Goal: Task Accomplishment & Management: Use online tool/utility

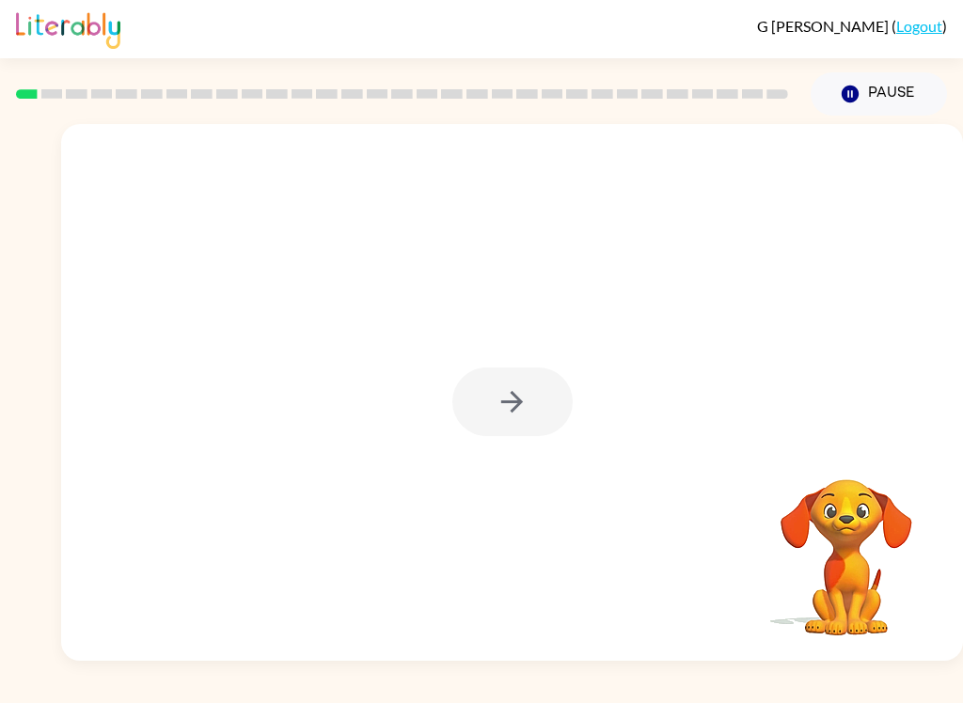
click at [535, 430] on div at bounding box center [512, 402] width 120 height 69
click at [499, 419] on button "button" at bounding box center [512, 402] width 120 height 69
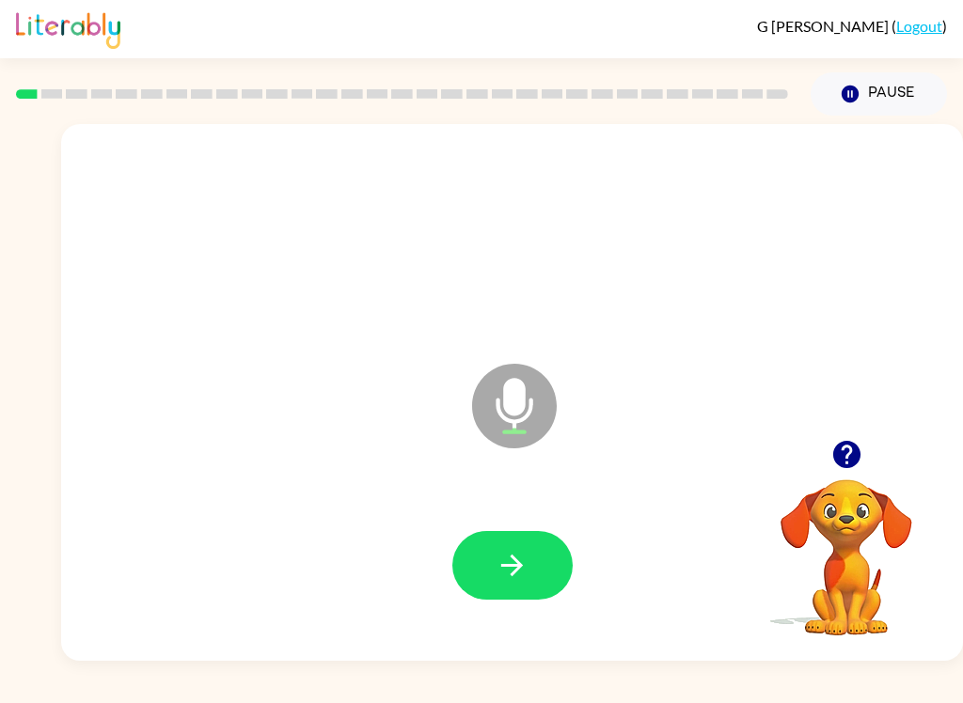
click at [465, 541] on button "button" at bounding box center [512, 565] width 120 height 69
click at [851, 459] on icon "button" at bounding box center [845, 454] width 27 height 27
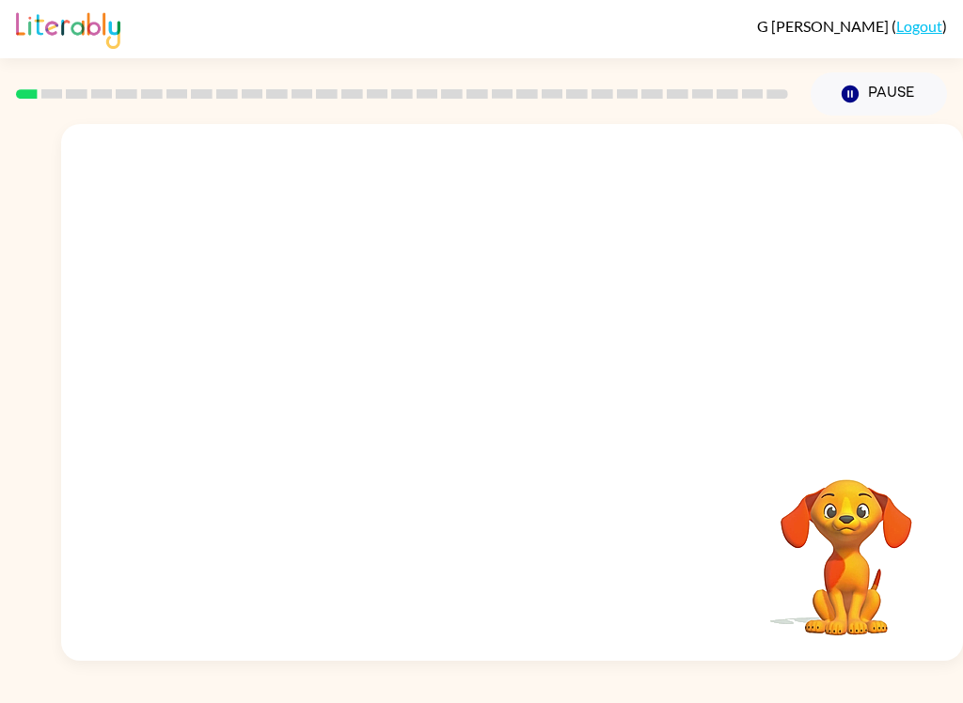
click at [134, 693] on div "G [PERSON_NAME] ( Logout ) Pause Pause Your browser must support playing .mp4 f…" at bounding box center [481, 351] width 963 height 703
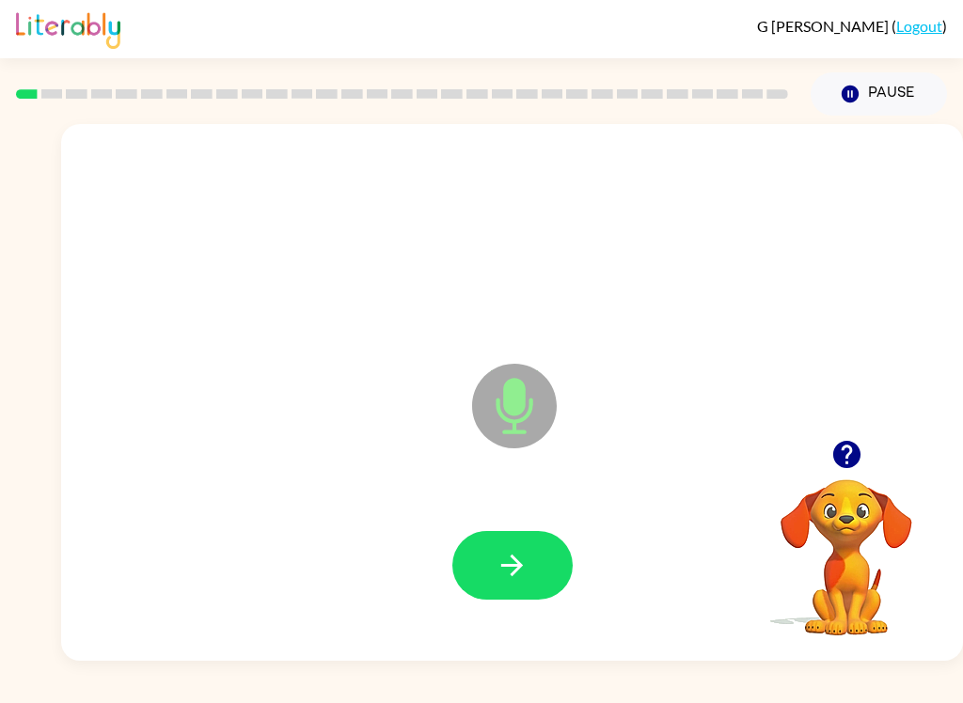
click at [512, 550] on icon "button" at bounding box center [511, 565] width 33 height 33
click at [522, 567] on icon "button" at bounding box center [512, 566] width 22 height 22
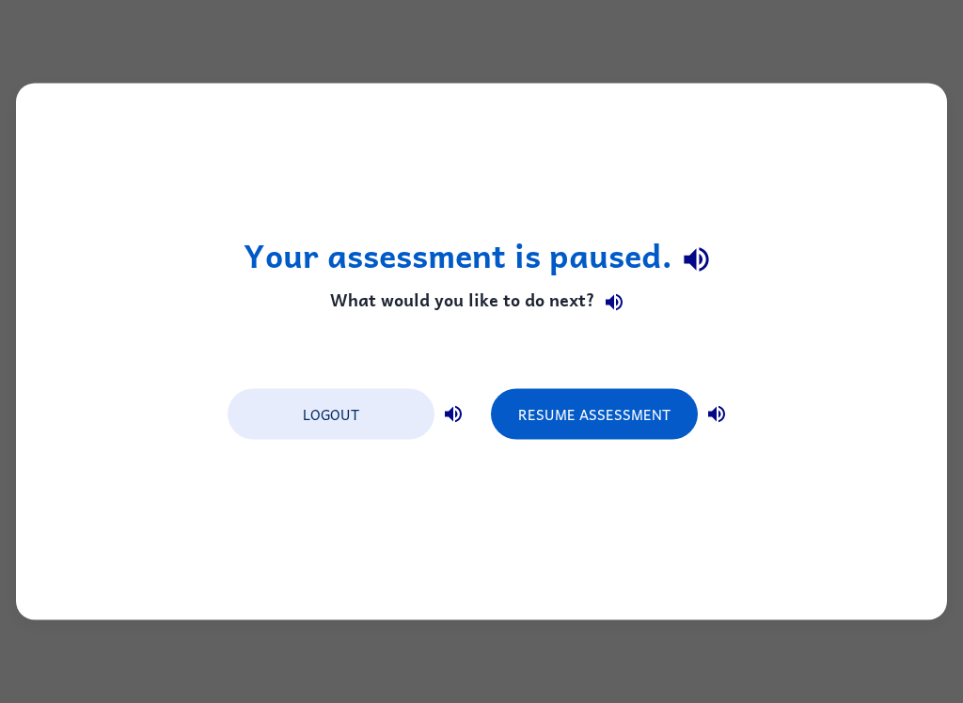
click at [651, 409] on button "Resume Assessment" at bounding box center [594, 414] width 207 height 51
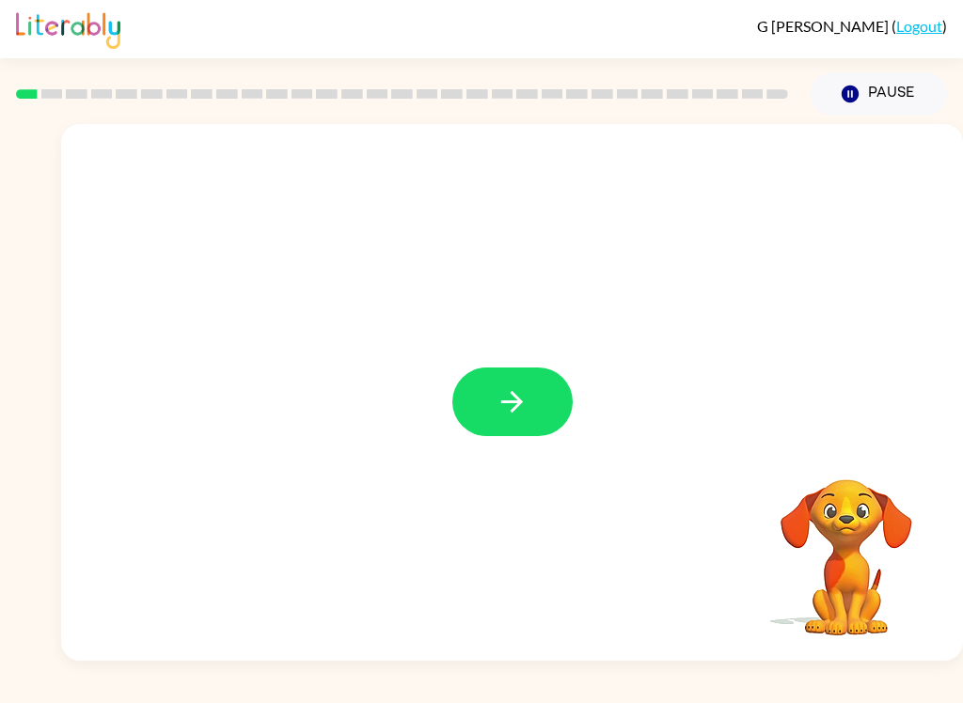
click at [176, 696] on div "G [PERSON_NAME] ( Logout ) Pause Pause Your browser must support playing .mp4 f…" at bounding box center [481, 351] width 963 height 703
click at [545, 401] on button "button" at bounding box center [512, 402] width 120 height 69
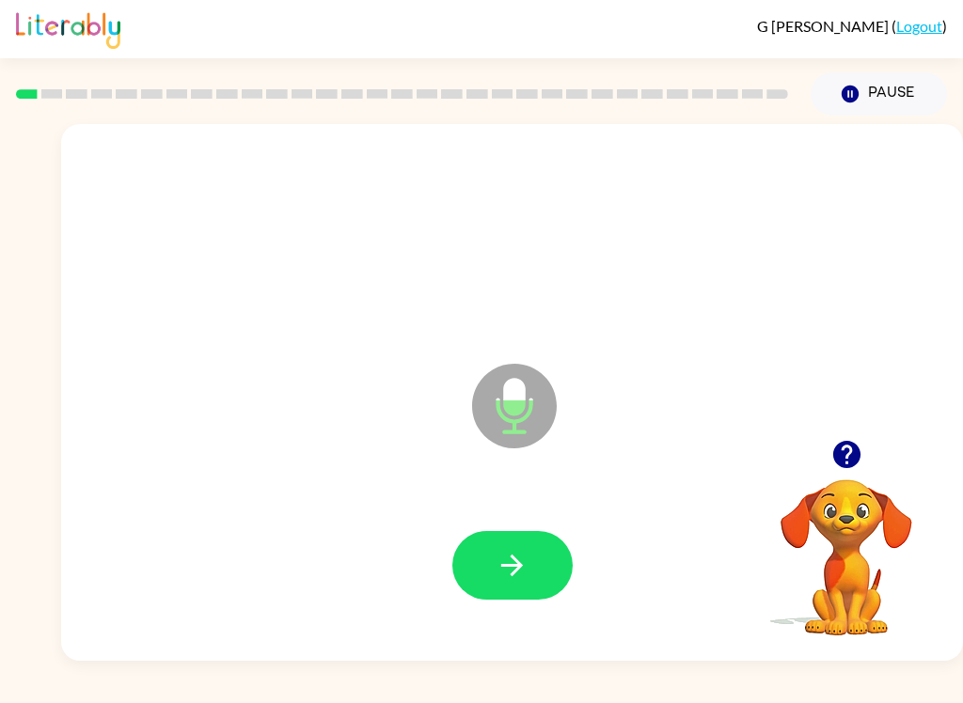
click at [505, 573] on icon "button" at bounding box center [511, 565] width 33 height 33
click at [518, 558] on icon "button" at bounding box center [511, 565] width 33 height 33
click at [534, 578] on button "button" at bounding box center [512, 565] width 120 height 69
click at [500, 558] on icon "button" at bounding box center [511, 565] width 33 height 33
click at [518, 579] on icon "button" at bounding box center [511, 565] width 33 height 33
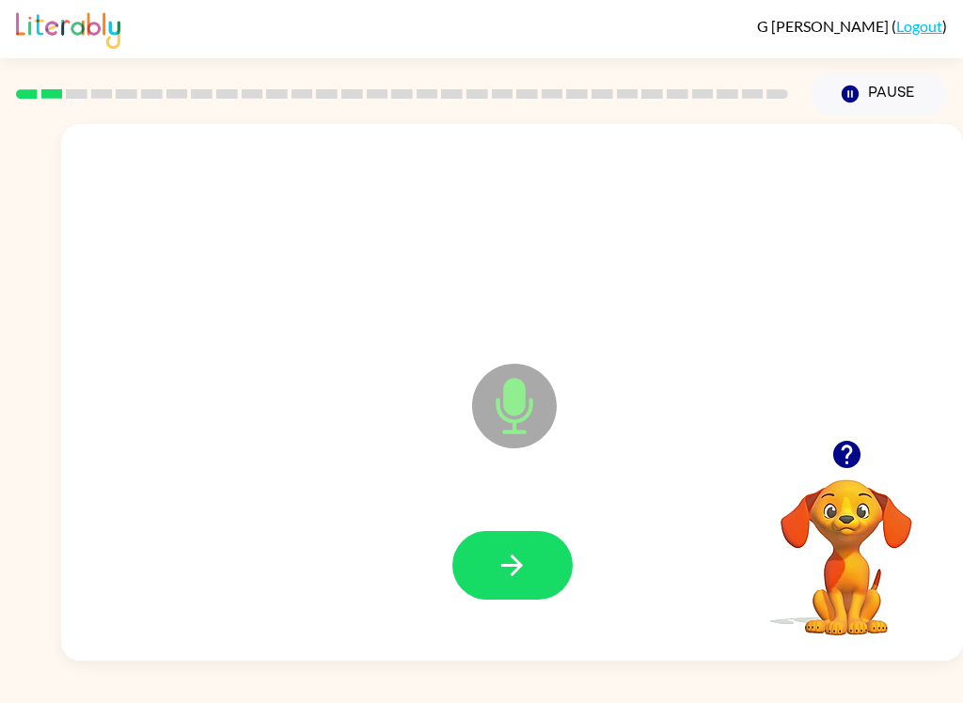
click at [495, 590] on button "button" at bounding box center [512, 565] width 120 height 69
click at [540, 561] on button "button" at bounding box center [512, 565] width 120 height 69
click at [507, 565] on icon "button" at bounding box center [512, 566] width 22 height 22
click at [554, 580] on button "button" at bounding box center [512, 565] width 120 height 69
click at [531, 581] on button "button" at bounding box center [512, 565] width 120 height 69
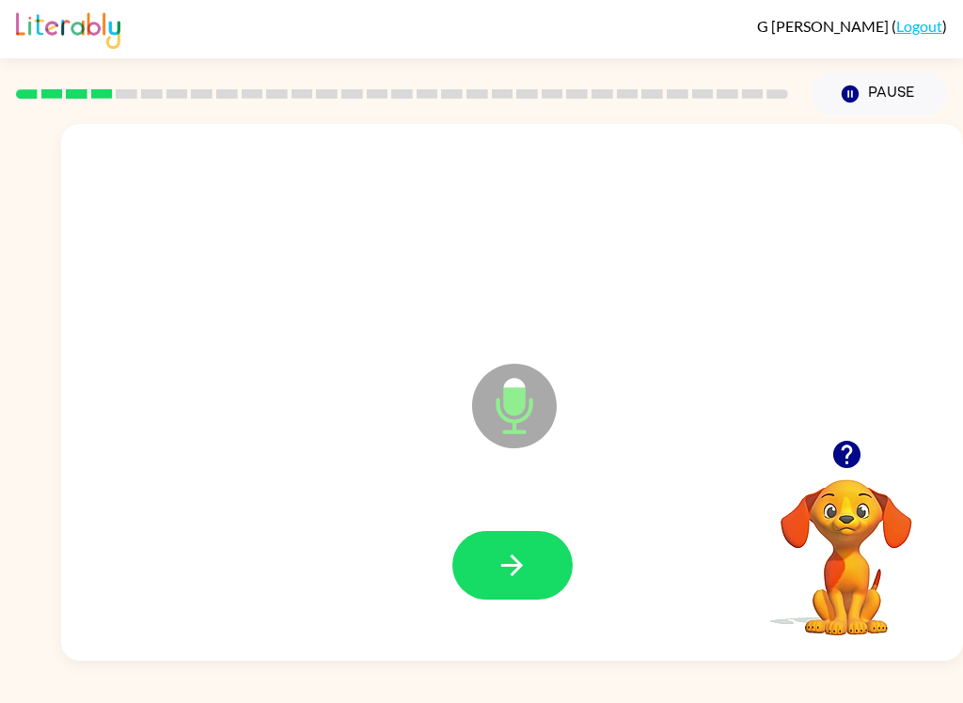
click at [495, 587] on button "button" at bounding box center [512, 565] width 120 height 69
click at [508, 533] on button "button" at bounding box center [512, 565] width 120 height 69
click at [510, 565] on icon "button" at bounding box center [512, 566] width 22 height 22
click at [503, 565] on icon "button" at bounding box center [512, 566] width 22 height 22
click at [521, 586] on button "button" at bounding box center [512, 565] width 120 height 69
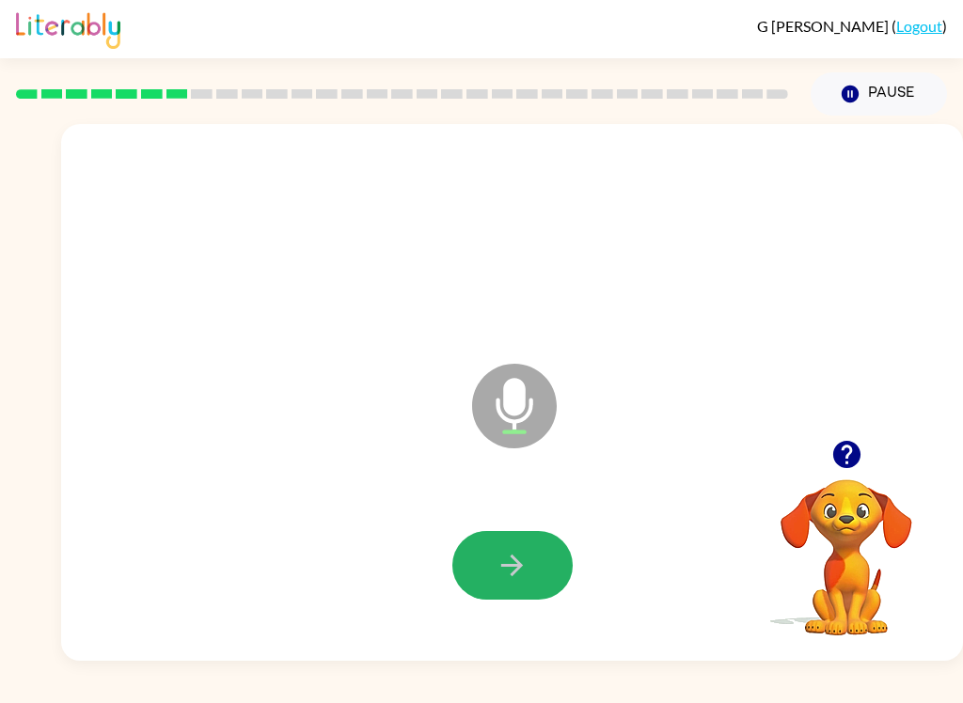
click at [540, 573] on button "button" at bounding box center [512, 565] width 120 height 69
click at [494, 592] on button "button" at bounding box center [512, 565] width 120 height 69
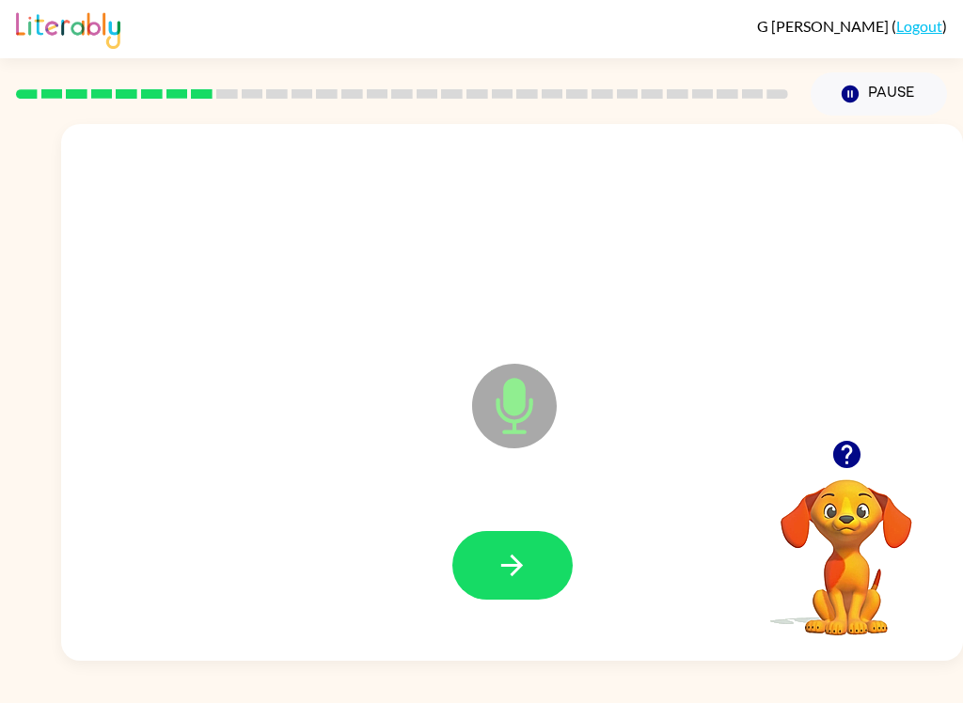
click at [514, 582] on icon "button" at bounding box center [511, 565] width 33 height 33
click at [485, 596] on button "button" at bounding box center [512, 565] width 120 height 69
click at [520, 540] on button "button" at bounding box center [512, 565] width 120 height 69
click at [513, 553] on icon "button" at bounding box center [511, 565] width 33 height 33
click at [509, 574] on icon "button" at bounding box center [511, 565] width 33 height 33
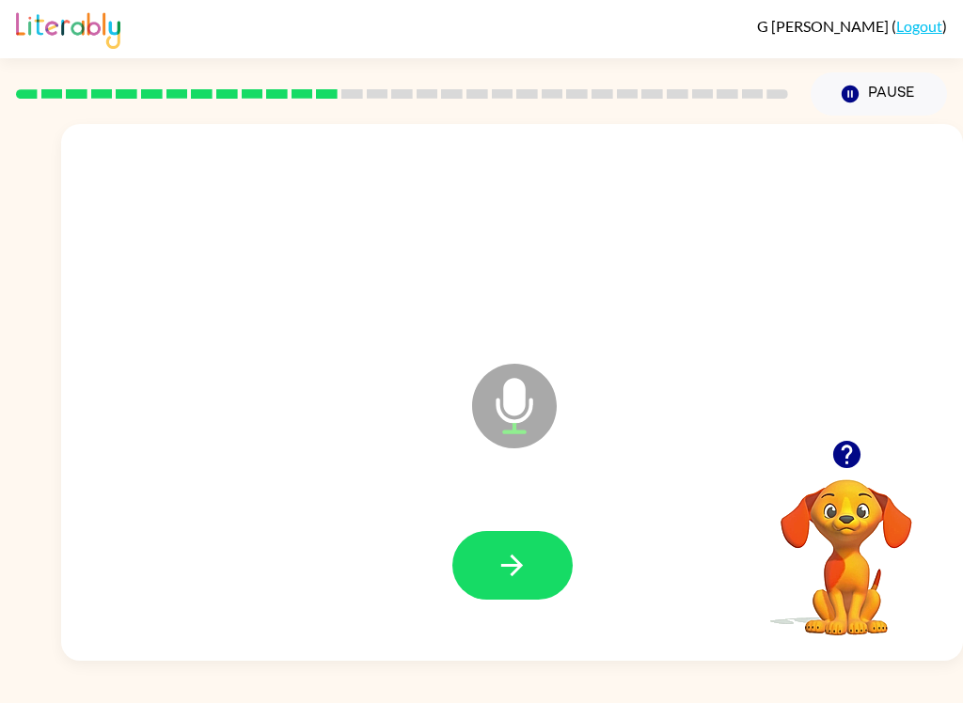
click at [516, 557] on icon "button" at bounding box center [511, 565] width 33 height 33
click at [489, 575] on button "button" at bounding box center [512, 565] width 120 height 69
click at [537, 575] on button "button" at bounding box center [512, 565] width 120 height 69
click at [521, 526] on div at bounding box center [512, 566] width 864 height 154
click at [508, 579] on icon "button" at bounding box center [511, 565] width 33 height 33
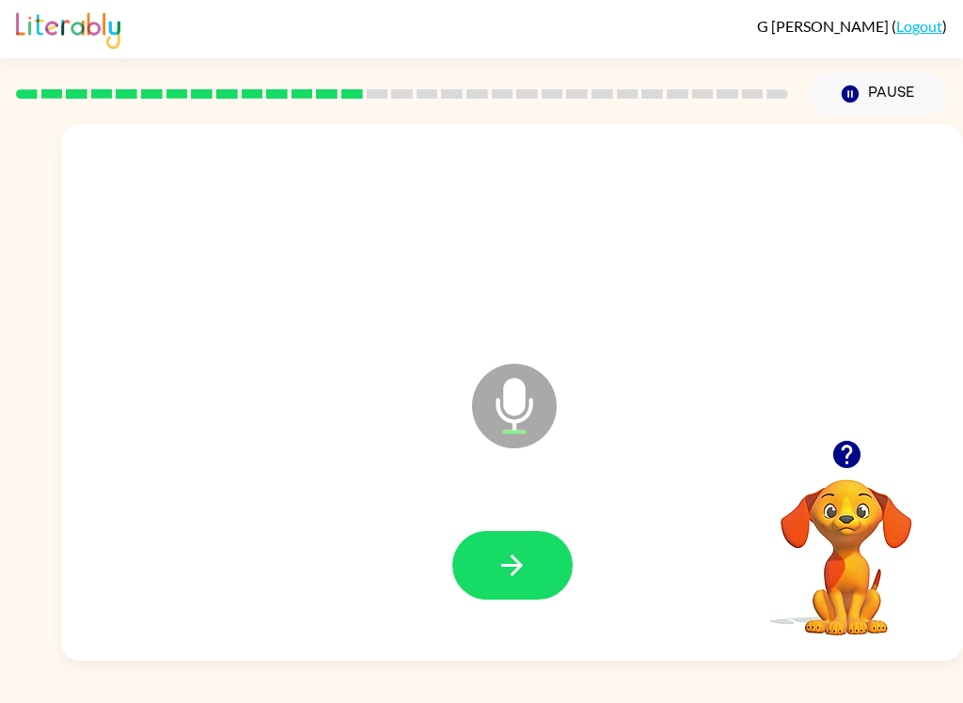
click at [509, 559] on icon "button" at bounding box center [511, 565] width 33 height 33
click at [493, 533] on button "button" at bounding box center [512, 565] width 120 height 69
click at [521, 554] on icon "button" at bounding box center [511, 565] width 33 height 33
click at [529, 543] on button "button" at bounding box center [512, 565] width 120 height 69
click at [523, 550] on icon "button" at bounding box center [511, 565] width 33 height 33
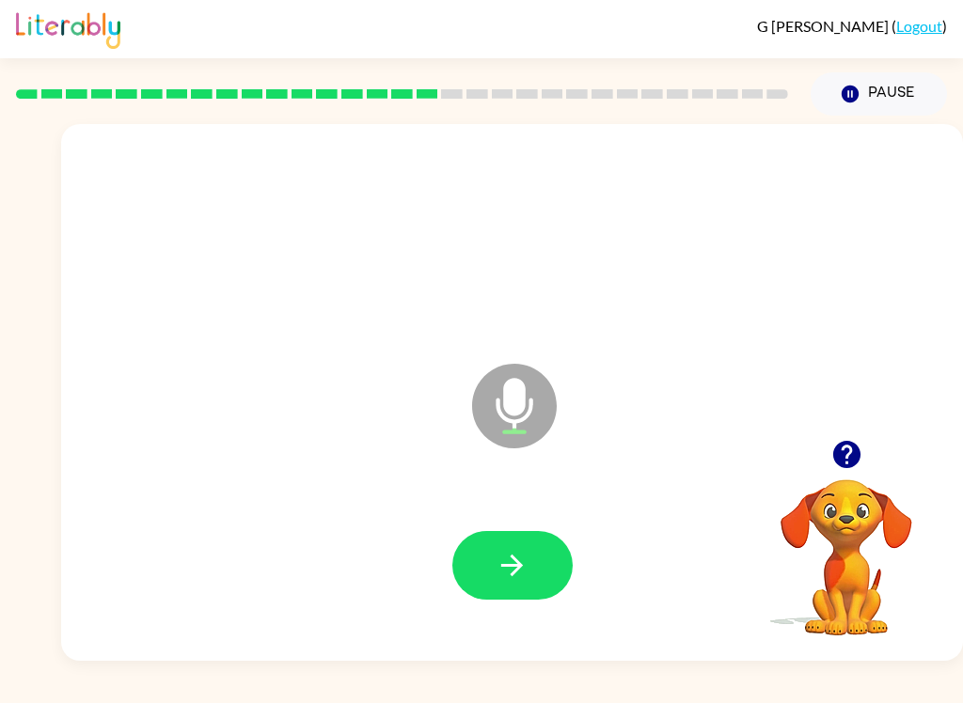
click at [506, 554] on icon "button" at bounding box center [511, 565] width 33 height 33
click at [501, 550] on icon "button" at bounding box center [511, 565] width 33 height 33
click at [522, 590] on button "button" at bounding box center [512, 565] width 120 height 69
click at [507, 558] on icon "button" at bounding box center [511, 565] width 33 height 33
click at [529, 596] on button "button" at bounding box center [512, 565] width 120 height 69
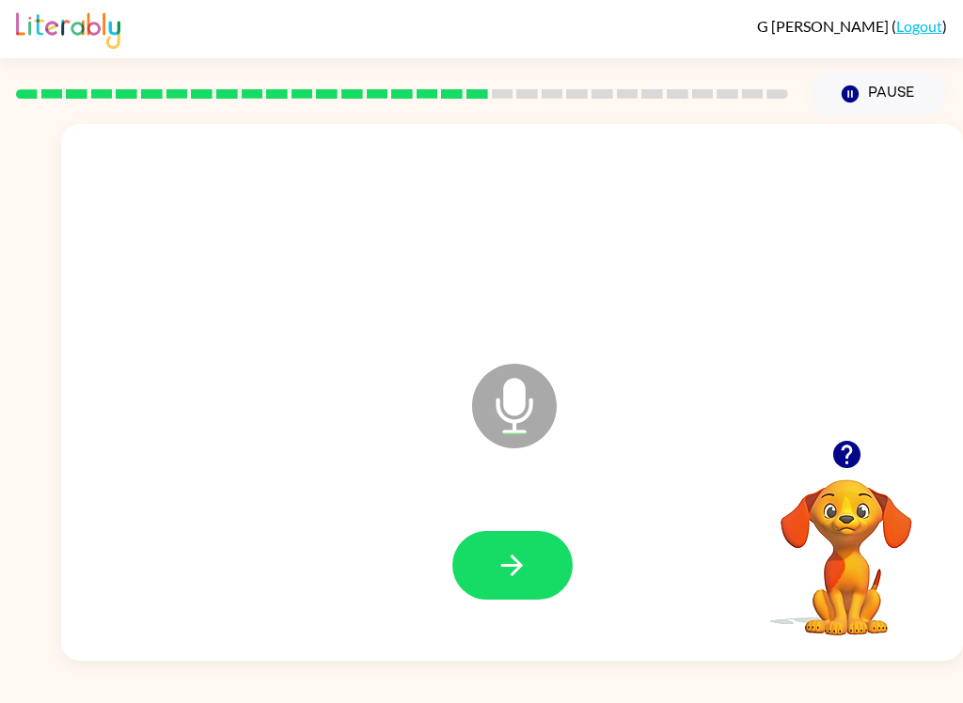
click at [510, 600] on button "button" at bounding box center [512, 565] width 120 height 69
click at [496, 557] on icon "button" at bounding box center [511, 565] width 33 height 33
click at [850, 445] on icon "button" at bounding box center [845, 454] width 27 height 27
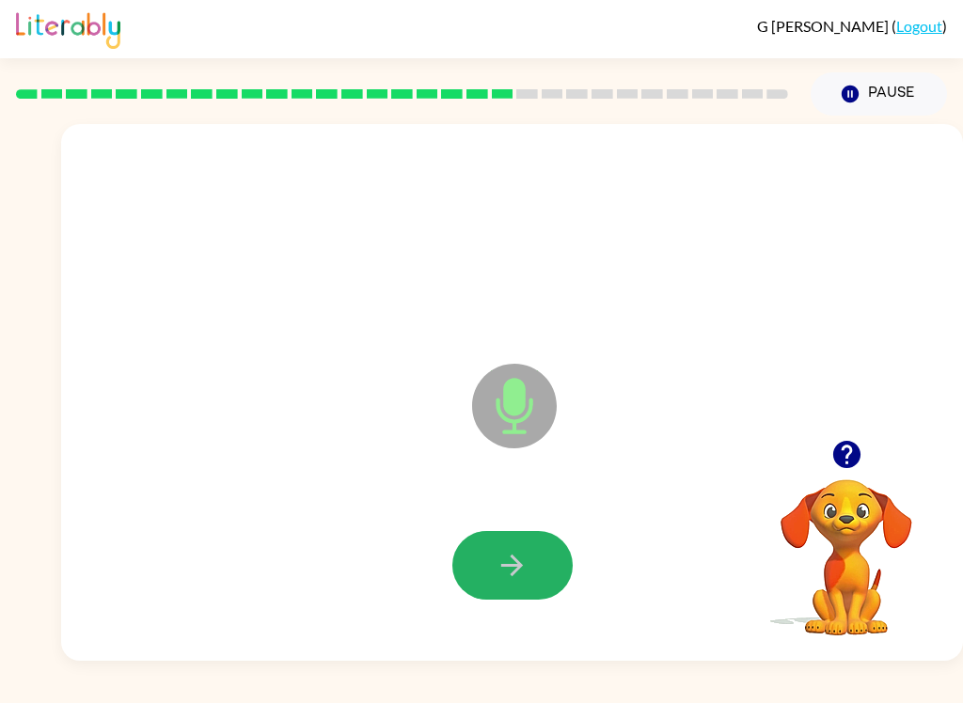
click at [476, 537] on button "button" at bounding box center [512, 565] width 120 height 69
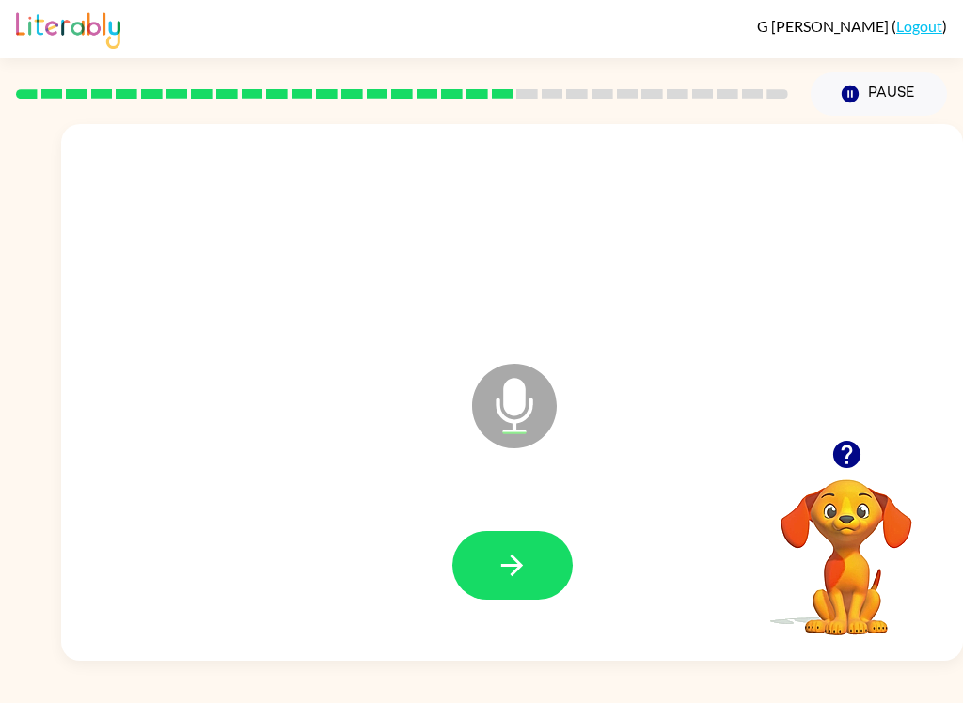
click at [525, 578] on icon "button" at bounding box center [511, 565] width 33 height 33
click at [529, 550] on button "button" at bounding box center [512, 565] width 120 height 69
click at [508, 564] on icon "button" at bounding box center [511, 565] width 33 height 33
click at [467, 595] on button "button" at bounding box center [512, 565] width 120 height 69
click at [513, 578] on icon "button" at bounding box center [511, 565] width 33 height 33
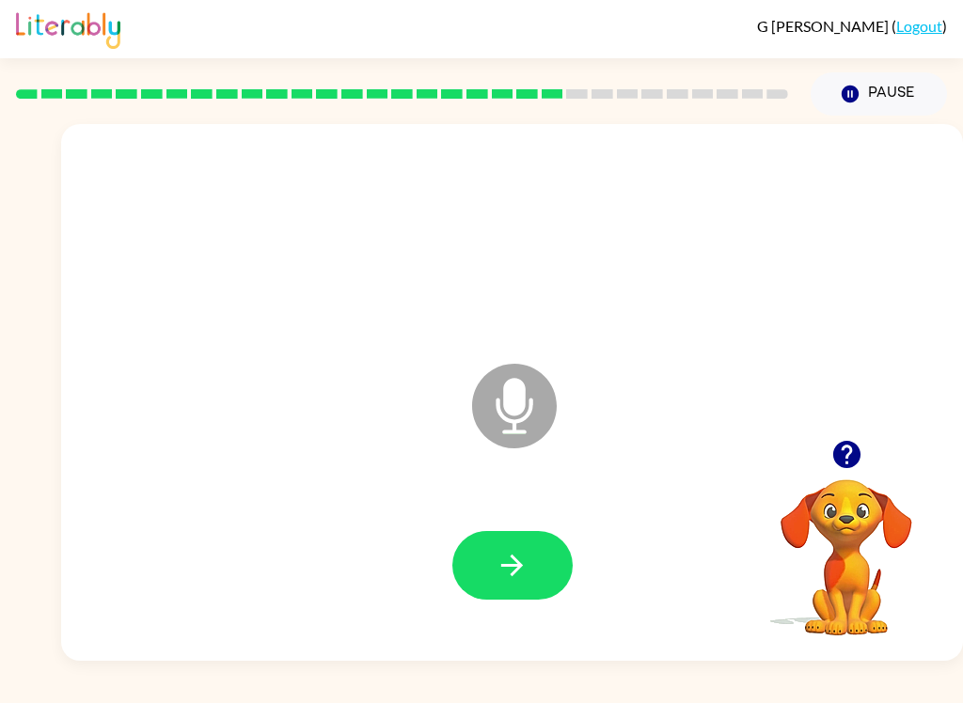
click at [448, 572] on div at bounding box center [512, 566] width 864 height 154
click at [482, 580] on button "button" at bounding box center [512, 565] width 120 height 69
click at [511, 558] on icon "button" at bounding box center [511, 565] width 33 height 33
click at [491, 551] on button "button" at bounding box center [512, 565] width 120 height 69
click at [507, 598] on button "button" at bounding box center [512, 565] width 120 height 69
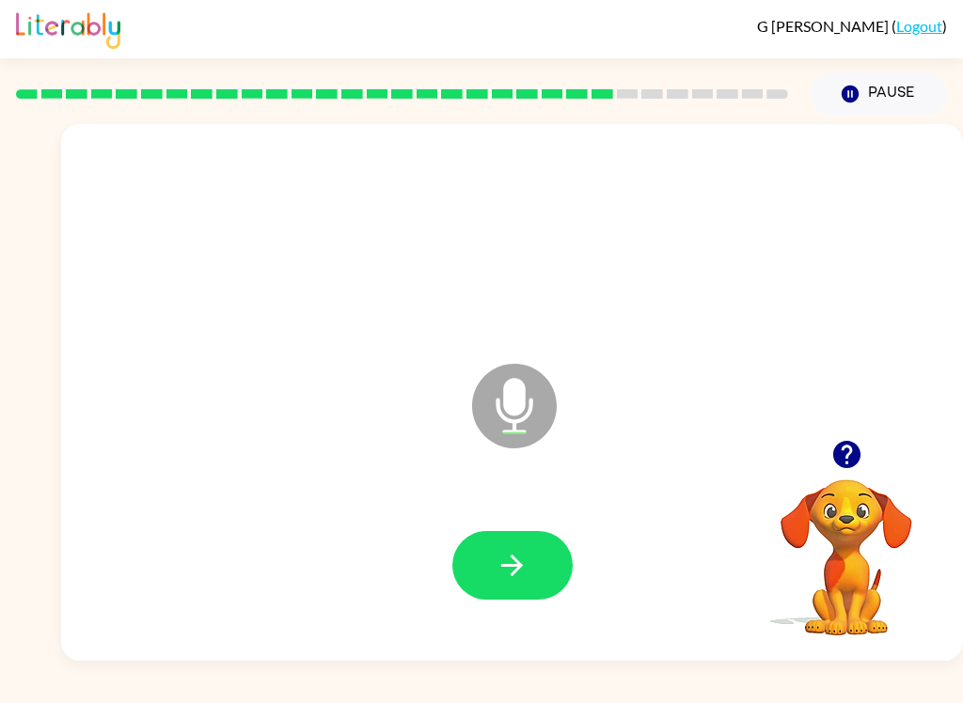
click at [863, 104] on button "Pause Pause" at bounding box center [878, 93] width 136 height 43
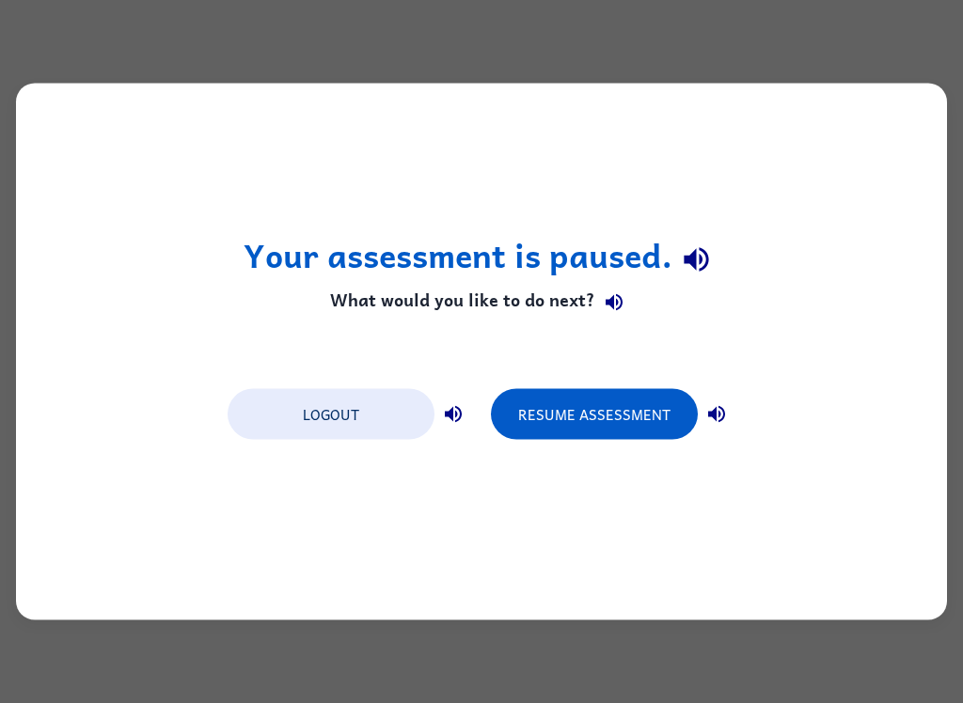
click at [336, 405] on button "Logout" at bounding box center [331, 414] width 207 height 51
